Goal: Book appointment/travel/reservation

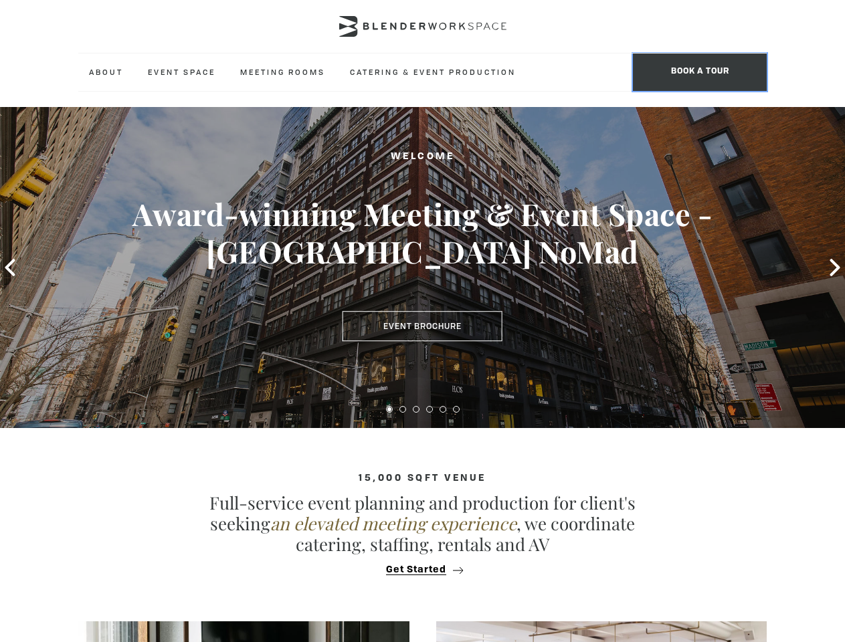
click at [700, 72] on span "BOOK A TOUR" at bounding box center [700, 72] width 134 height 37
click at [10, 268] on icon at bounding box center [10, 267] width 10 height 17
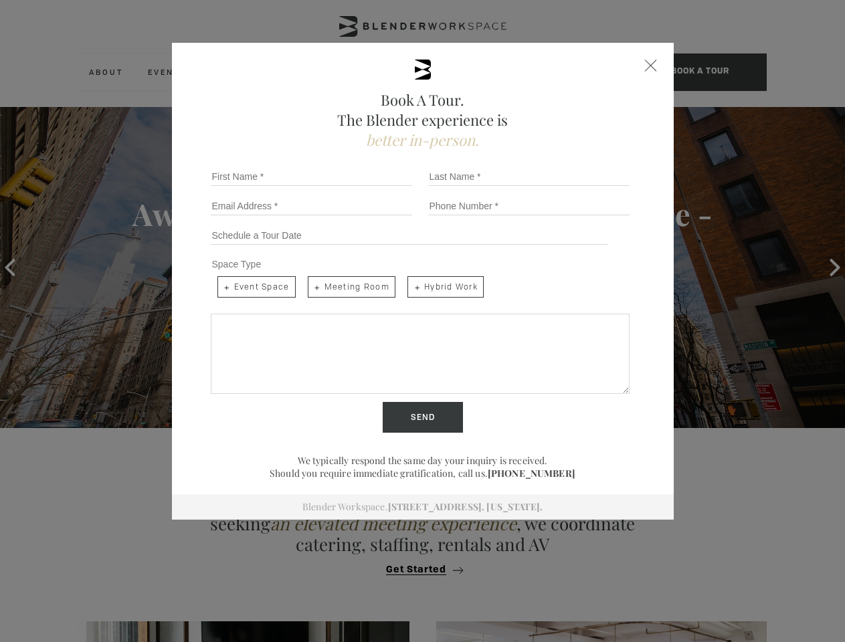
click at [803, 268] on h3 "Award-winning Meeting & Event Space - [GEOGRAPHIC_DATA] NoMad" at bounding box center [422, 232] width 761 height 75
